Goal: Task Accomplishment & Management: Use online tool/utility

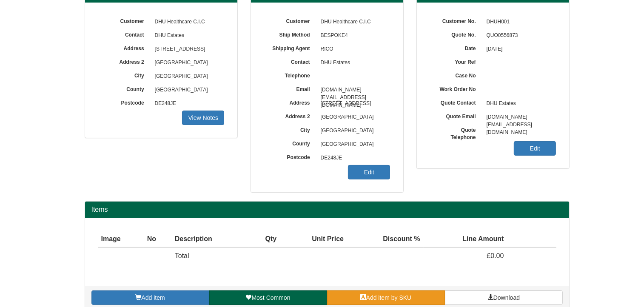
scroll to position [106, 0]
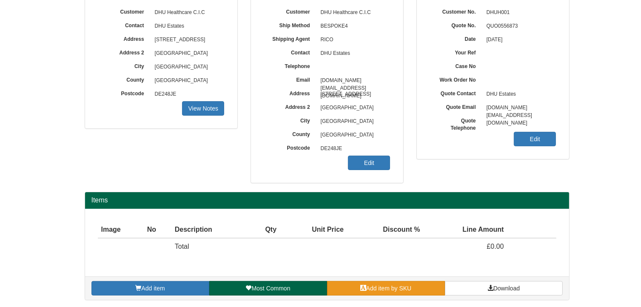
click at [403, 291] on link "Add item by SKU" at bounding box center [386, 288] width 118 height 14
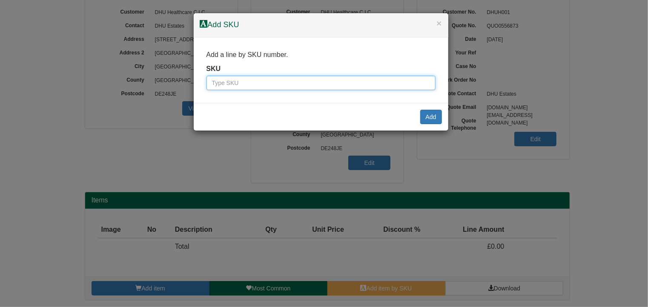
paste input "9789001BLA"
type input "9789001BLA"
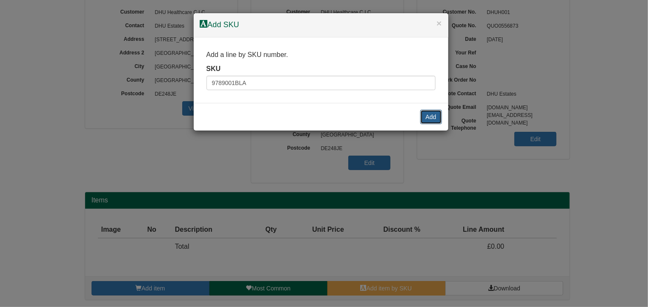
click at [432, 117] on button "Add" at bounding box center [431, 117] width 22 height 14
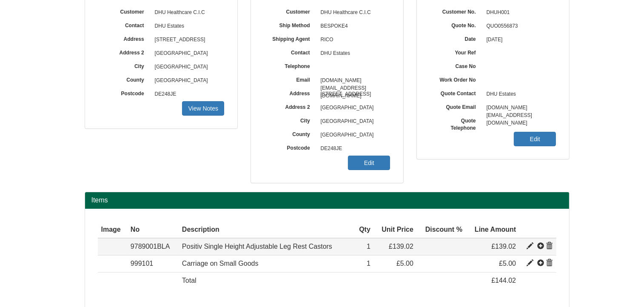
click at [529, 244] on span at bounding box center [530, 246] width 7 height 7
type input "Positiv Single Height Adjustable Leg Rest Castors"
type input "Bondai FR Black 8033"
type input "72.71"
type input "203.92"
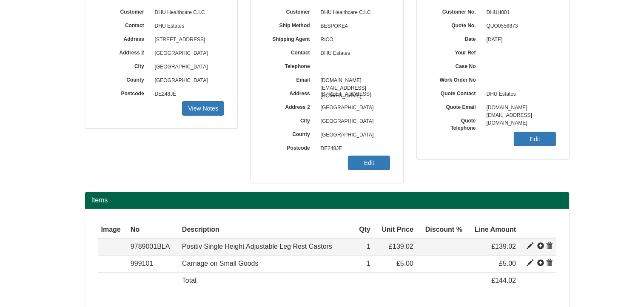
type input "139.02"
type input "1"
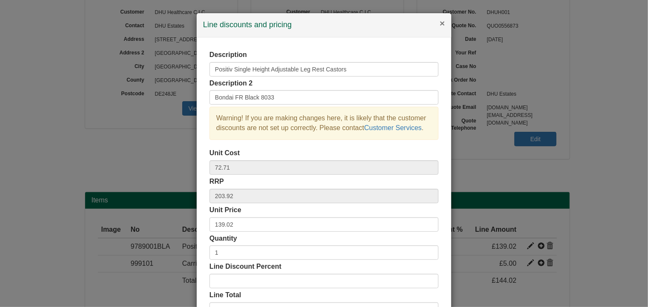
click at [441, 26] on button "×" at bounding box center [442, 23] width 5 height 9
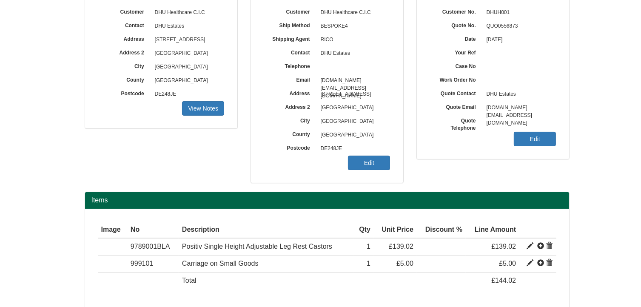
scroll to position [0, 0]
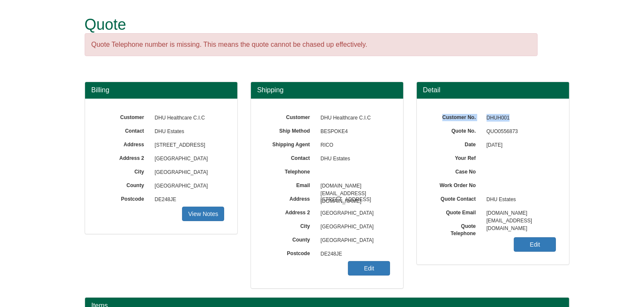
drag, startPoint x: 469, startPoint y: 115, endPoint x: 432, endPoint y: 116, distance: 36.6
click at [432, 111] on div "Customer No. DHUH001" at bounding box center [493, 111] width 127 height 0
copy div "Customer No. DHUH001"
